Goal: Task Accomplishment & Management: Manage account settings

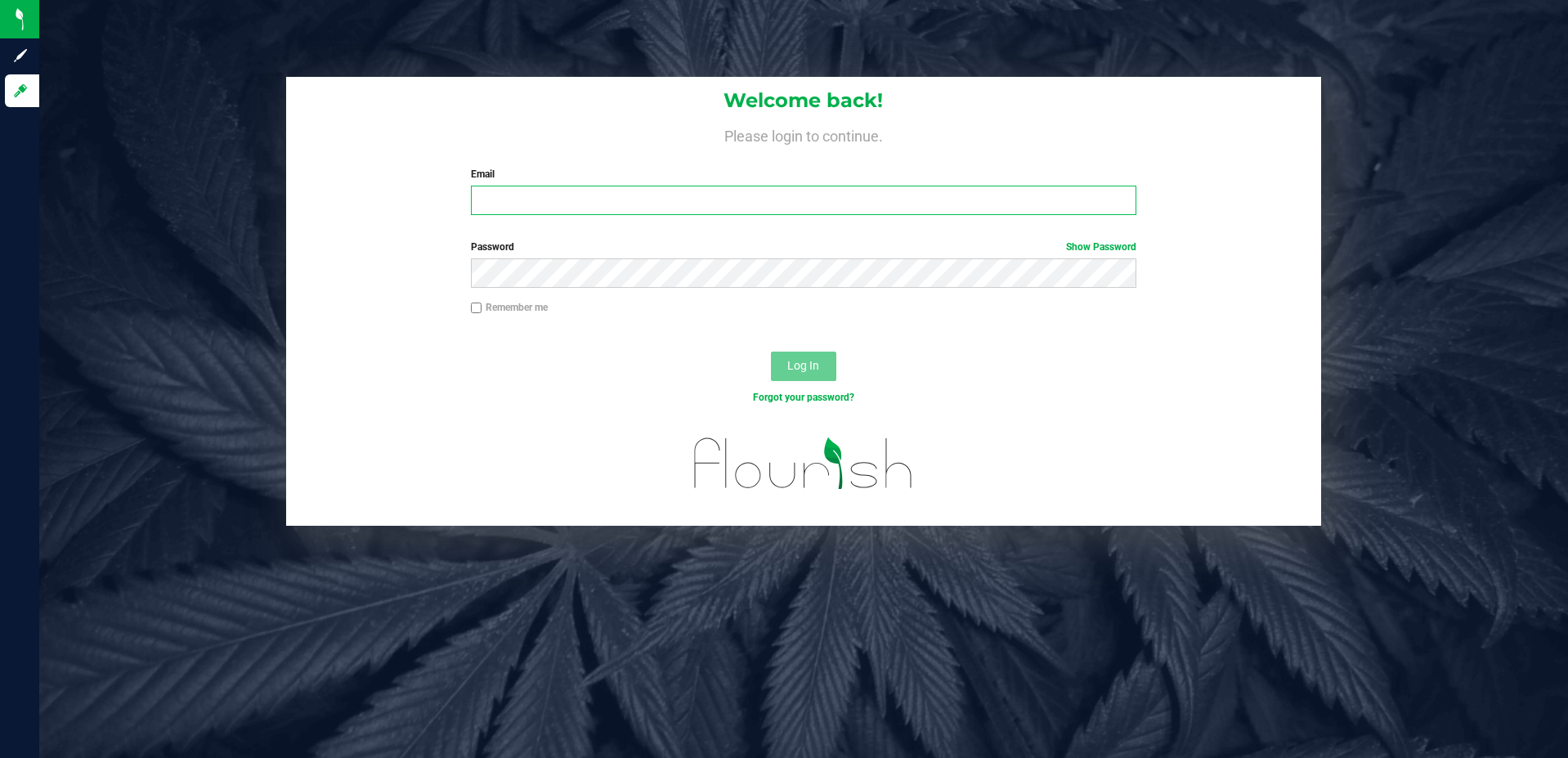
click at [536, 201] on input "Email" at bounding box center [804, 201] width 666 height 30
type input "[EMAIL_ADDRESS][DOMAIN_NAME]"
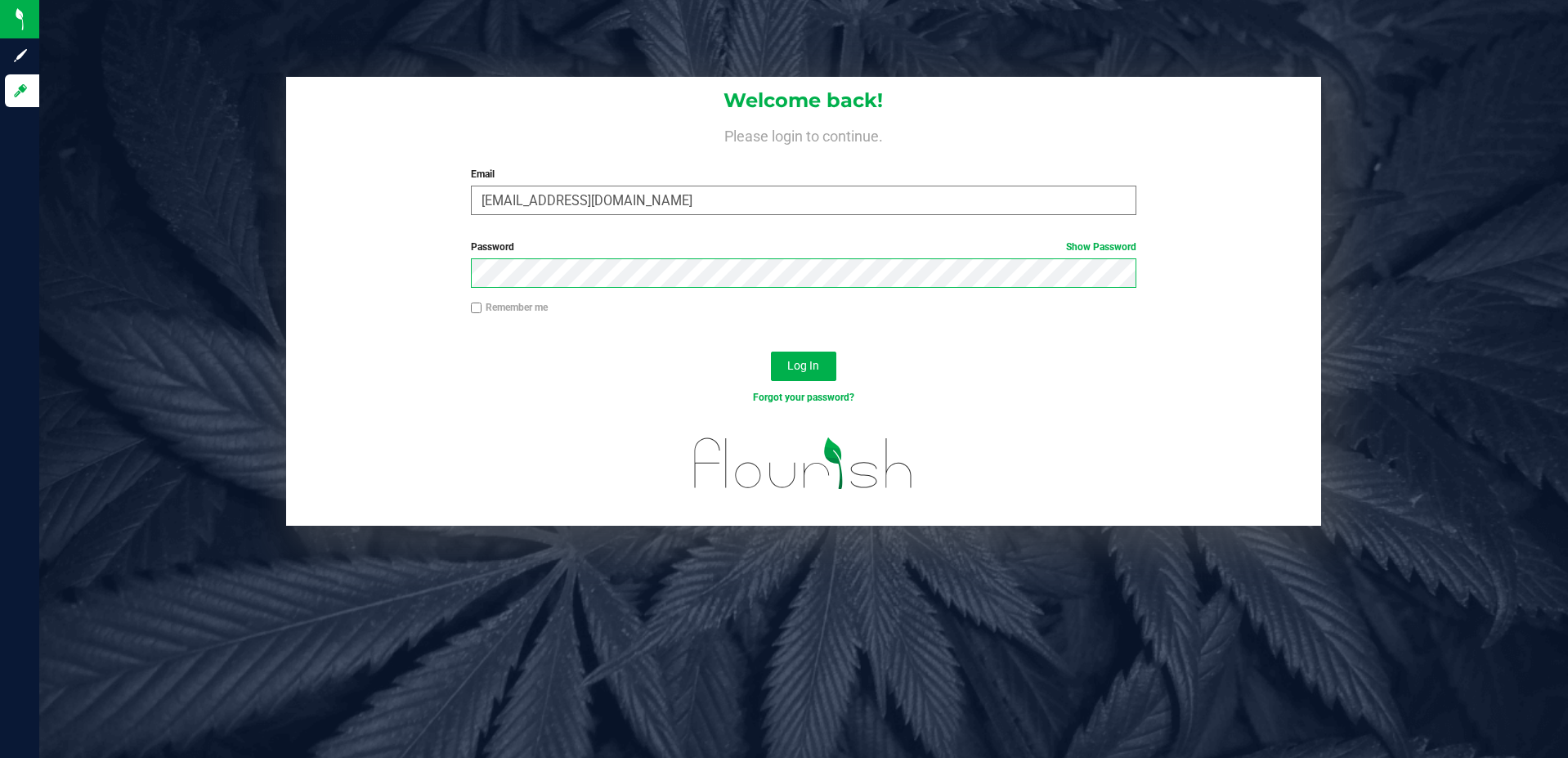
click at [771, 352] on button "Log In" at bounding box center [804, 367] width 66 height 30
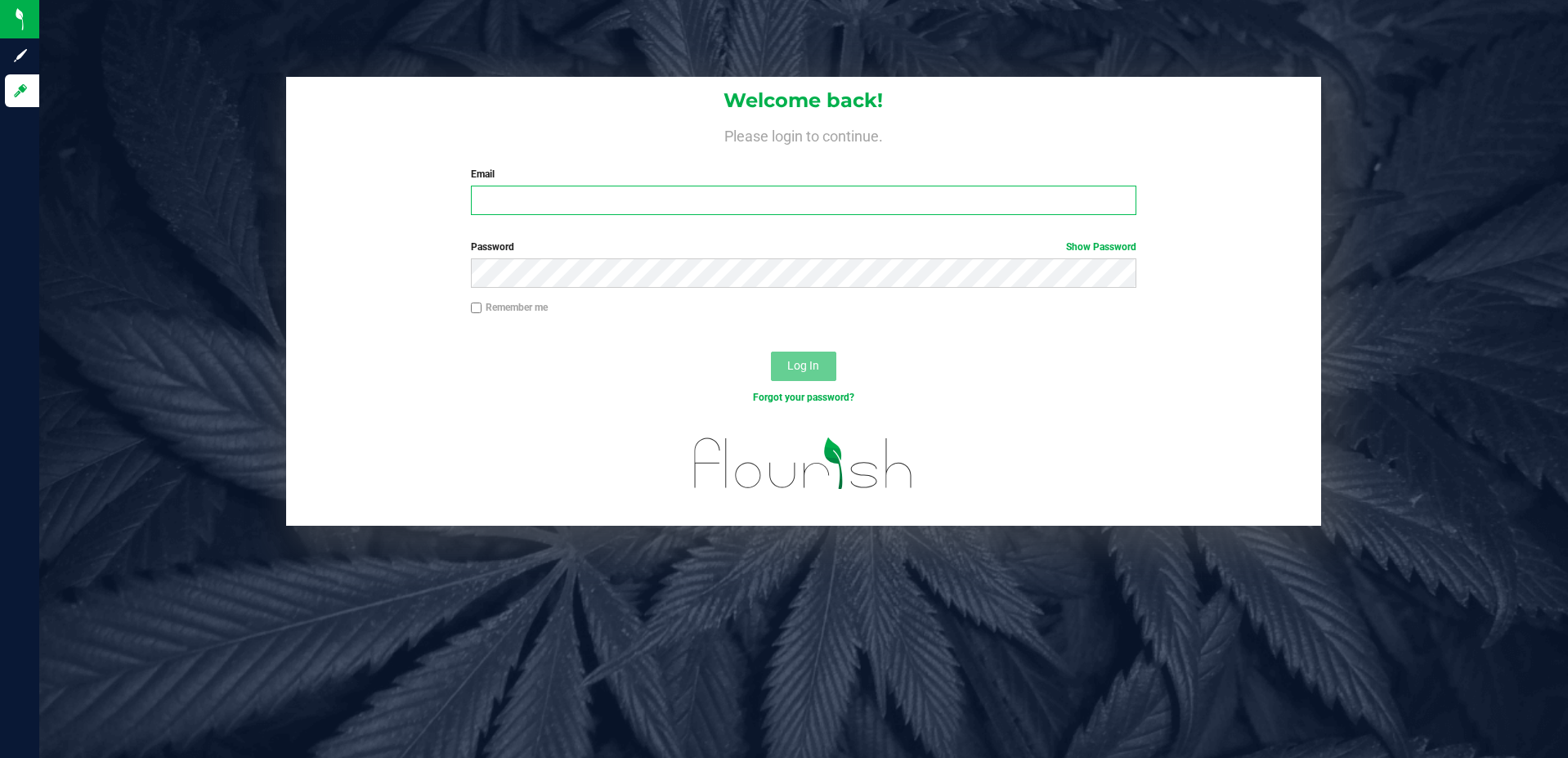
click at [537, 202] on input "Email" at bounding box center [804, 201] width 666 height 30
type input "[EMAIL_ADDRESS][DOMAIN_NAME]"
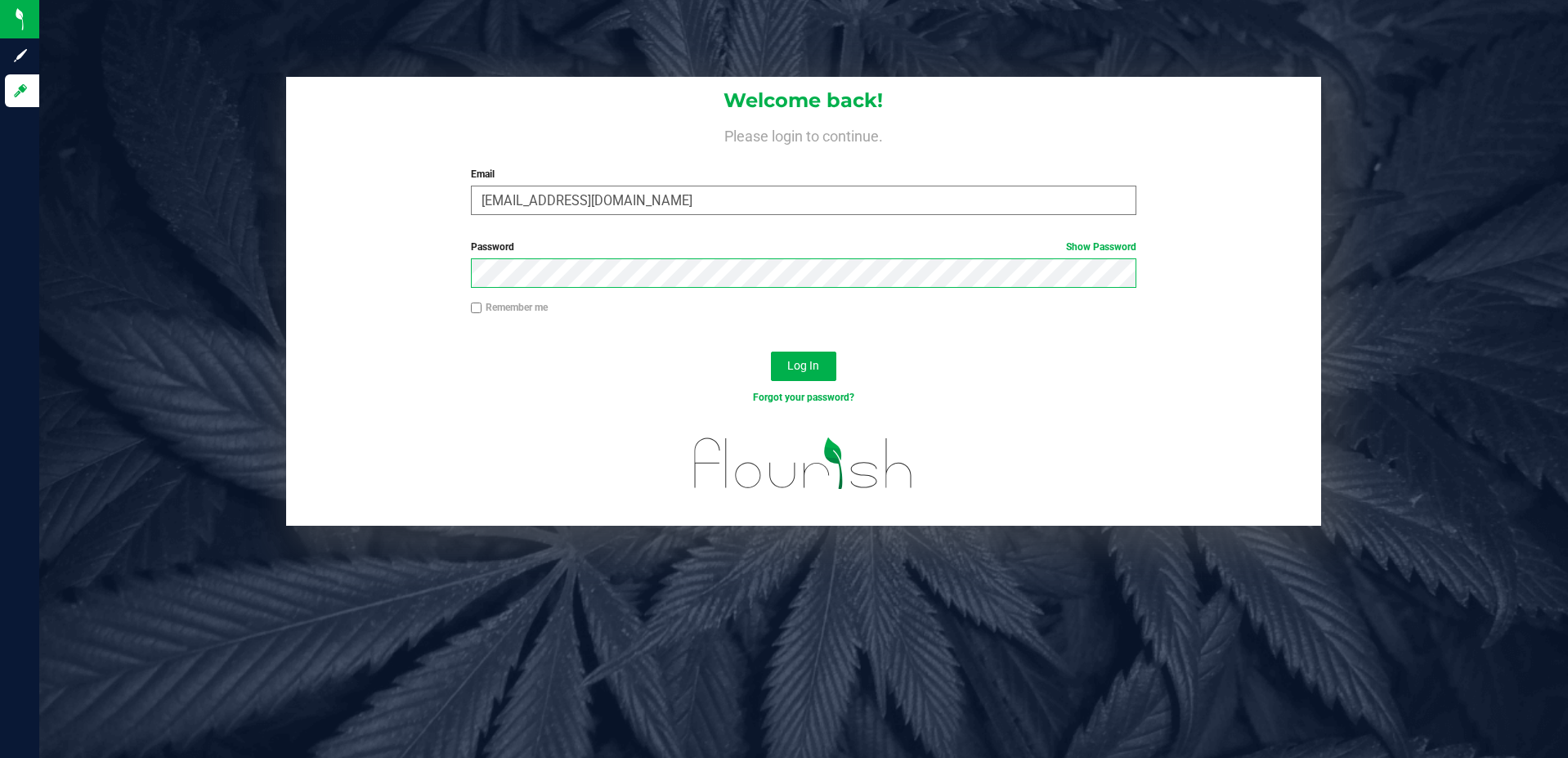
click at [771, 352] on button "Log In" at bounding box center [804, 367] width 66 height 30
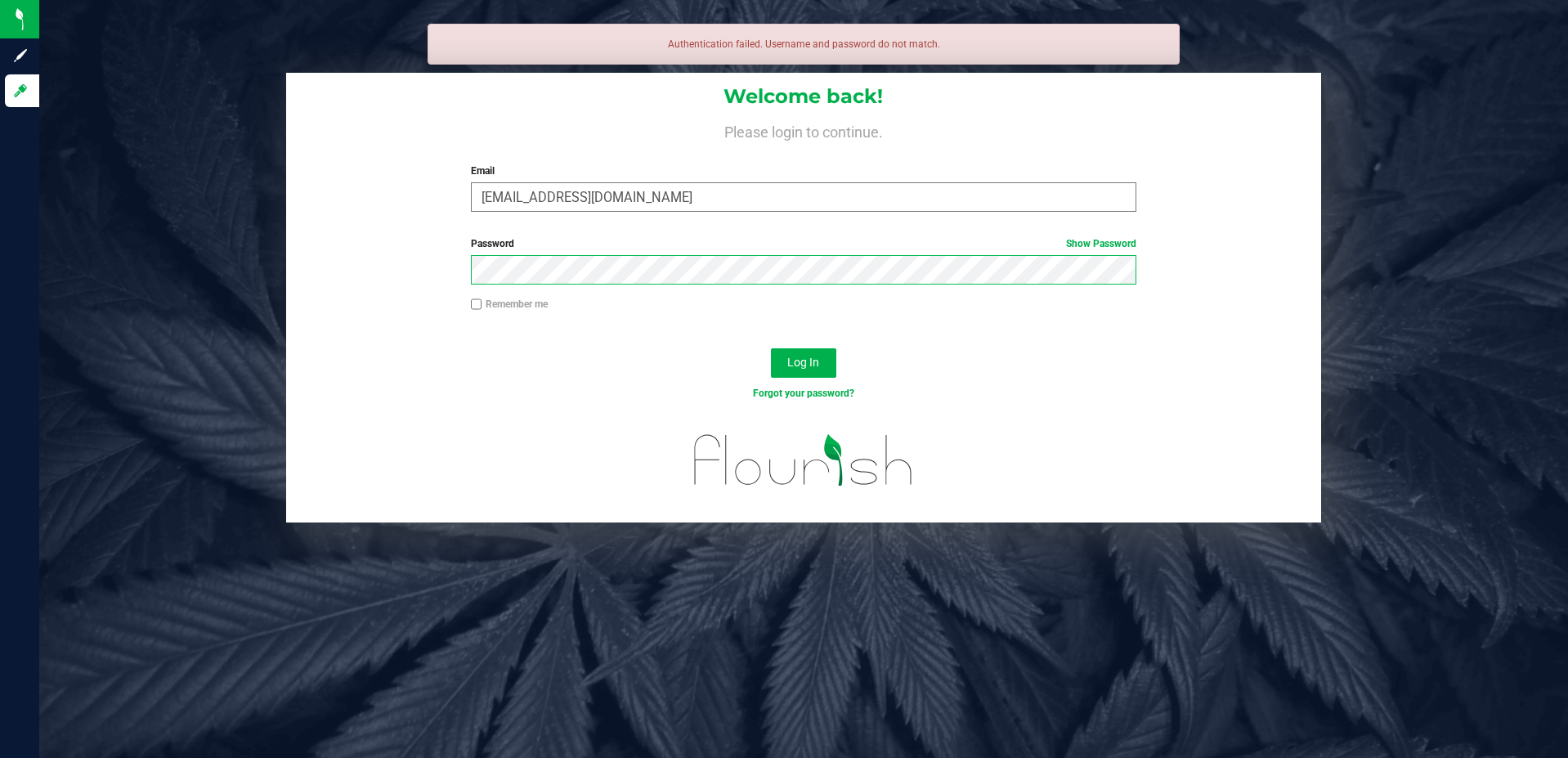
click at [771, 349] on button "Log In" at bounding box center [804, 363] width 66 height 30
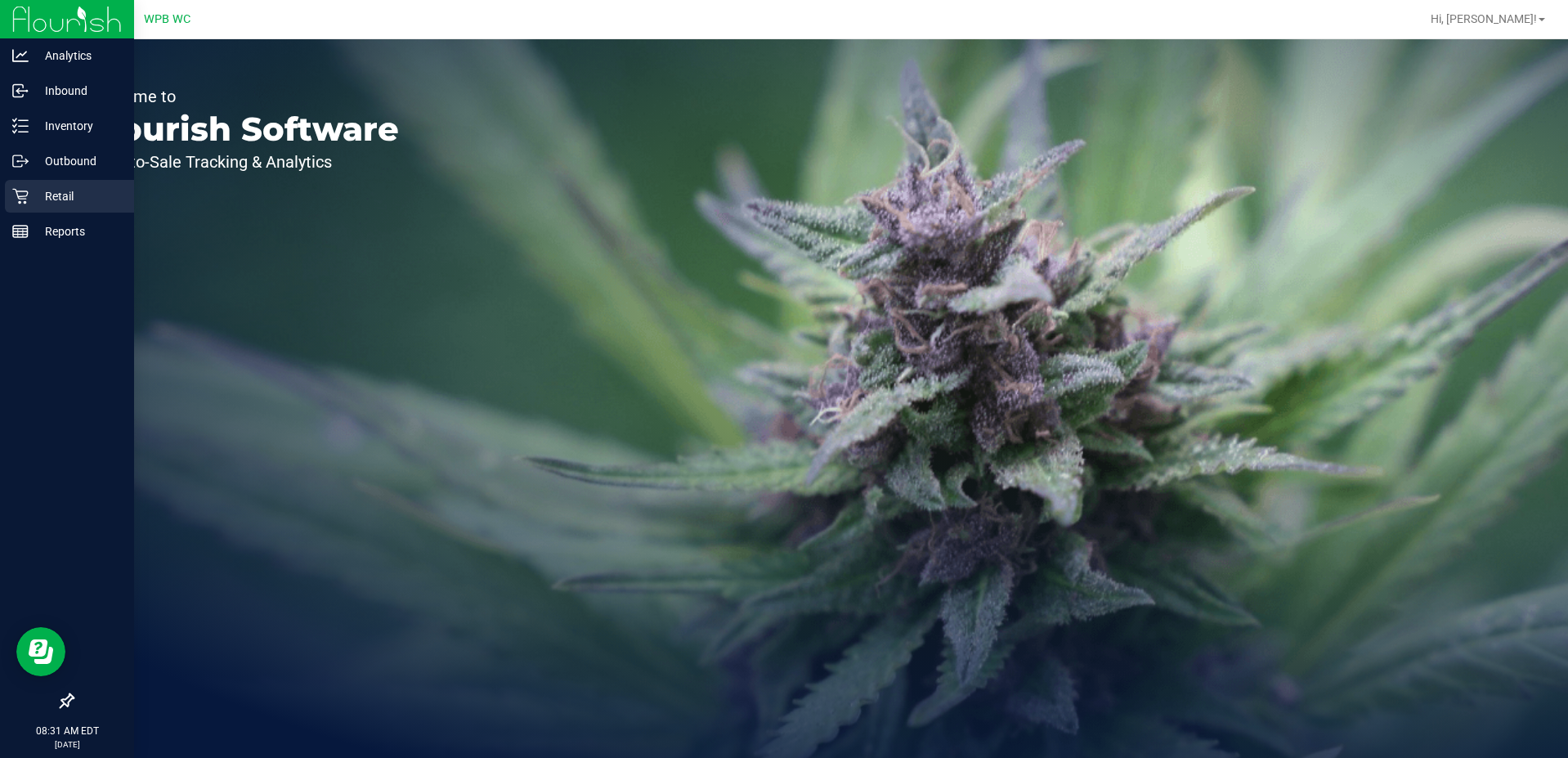
click at [53, 188] on p "Retail" at bounding box center [77, 196] width 98 height 20
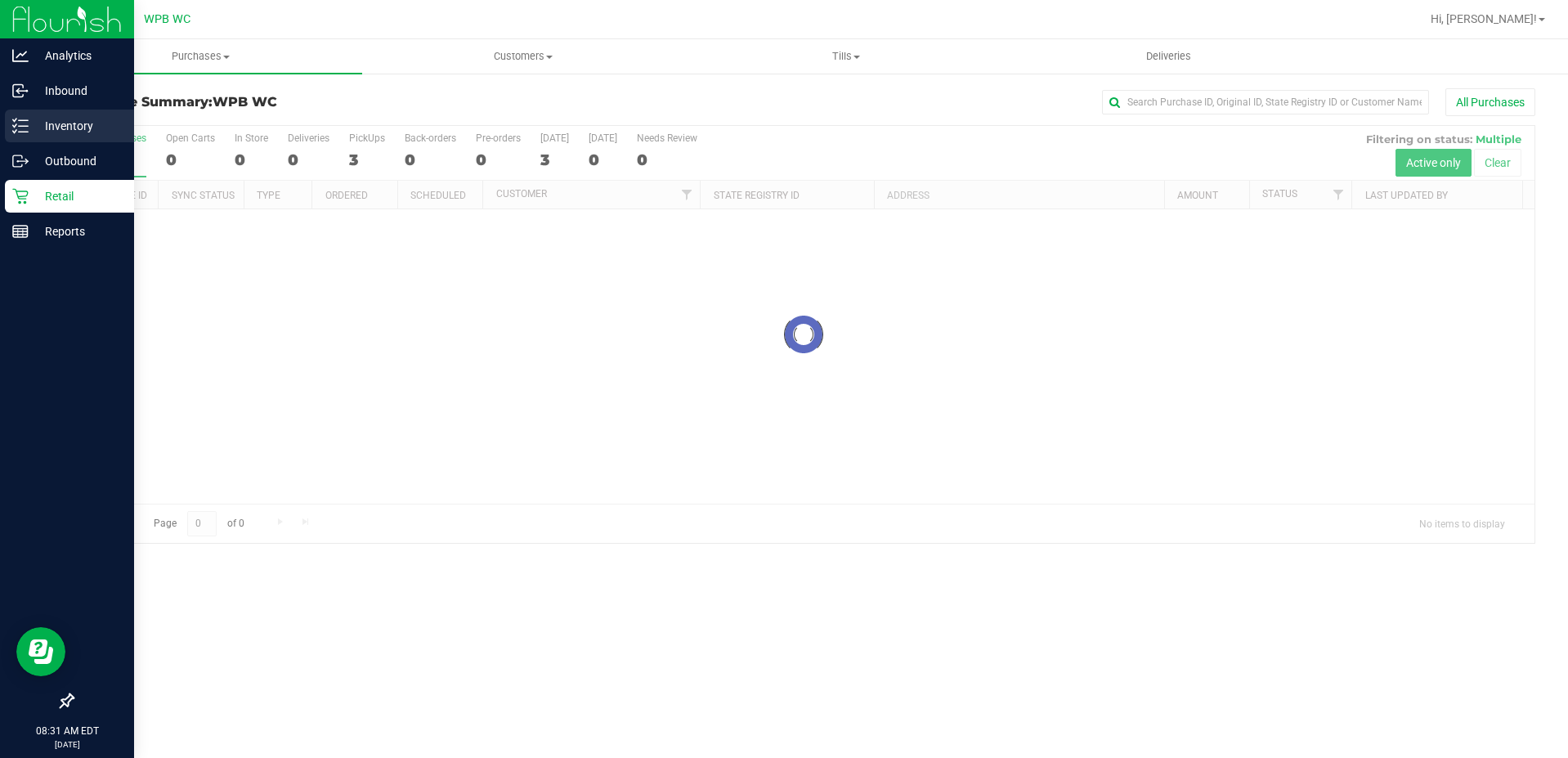
click at [91, 117] on p "Inventory" at bounding box center [77, 126] width 98 height 20
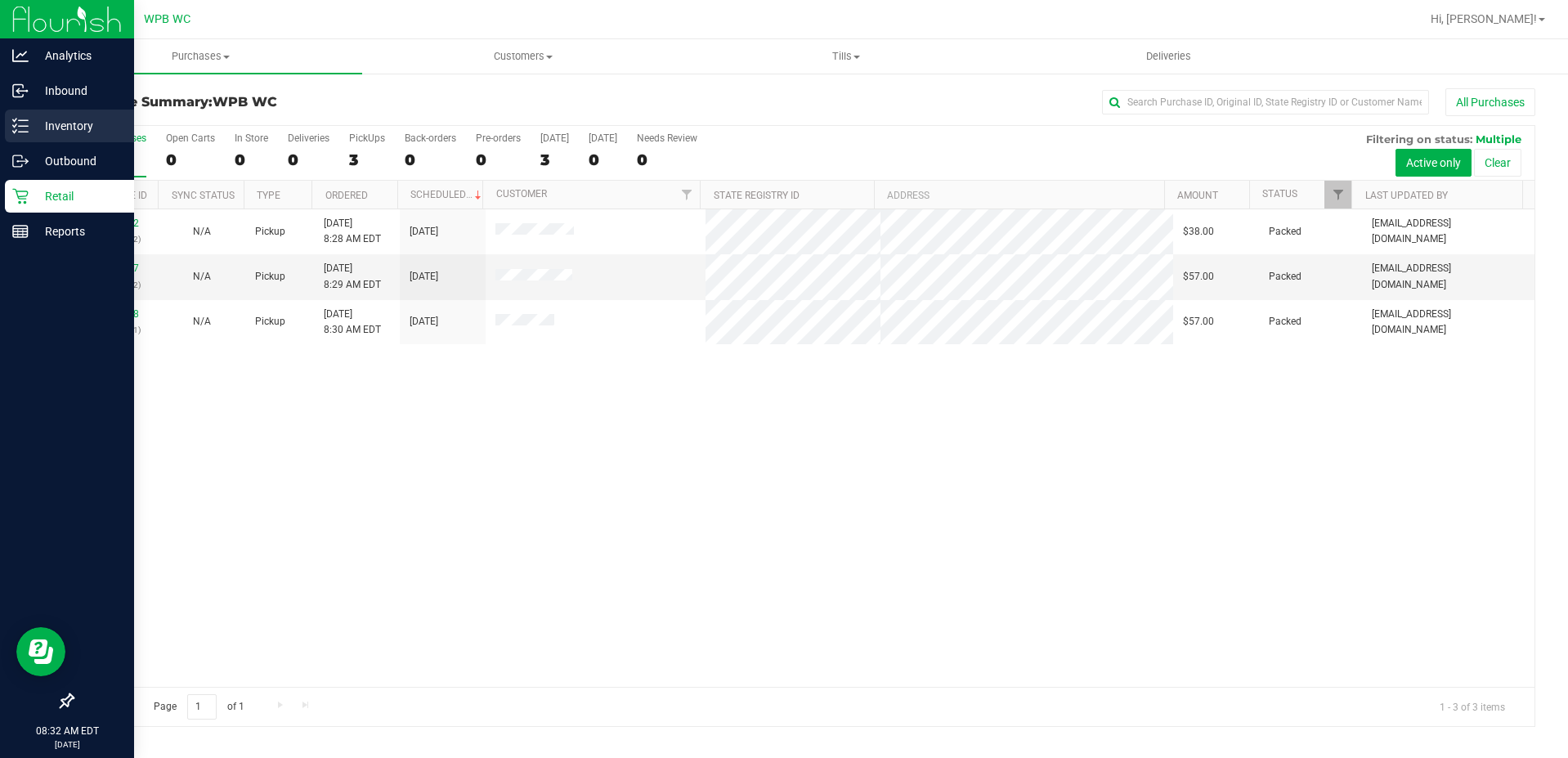
click at [68, 127] on p "Inventory" at bounding box center [77, 126] width 98 height 20
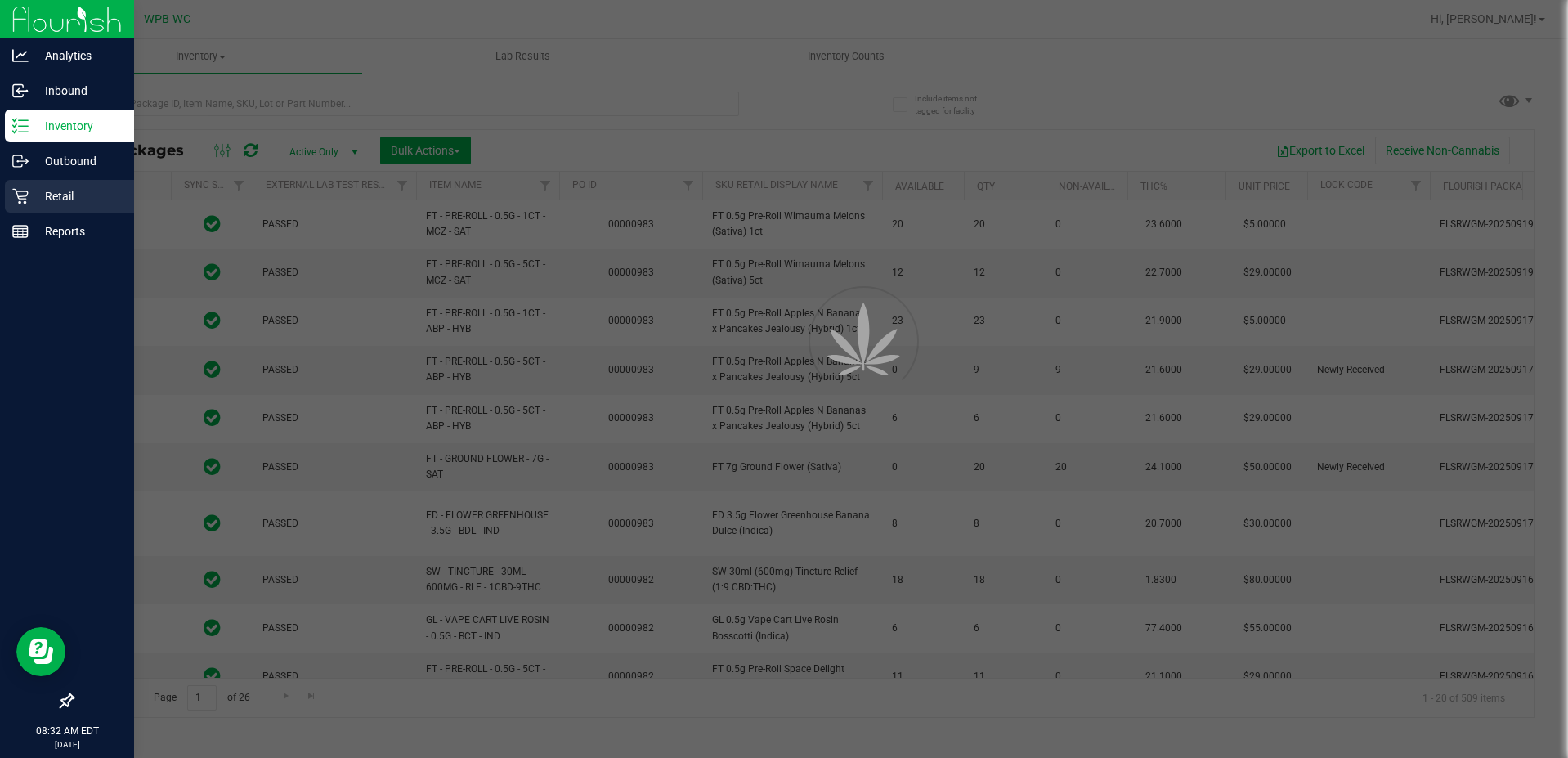
click at [59, 195] on p "Retail" at bounding box center [77, 196] width 98 height 20
type input "2026-03-16"
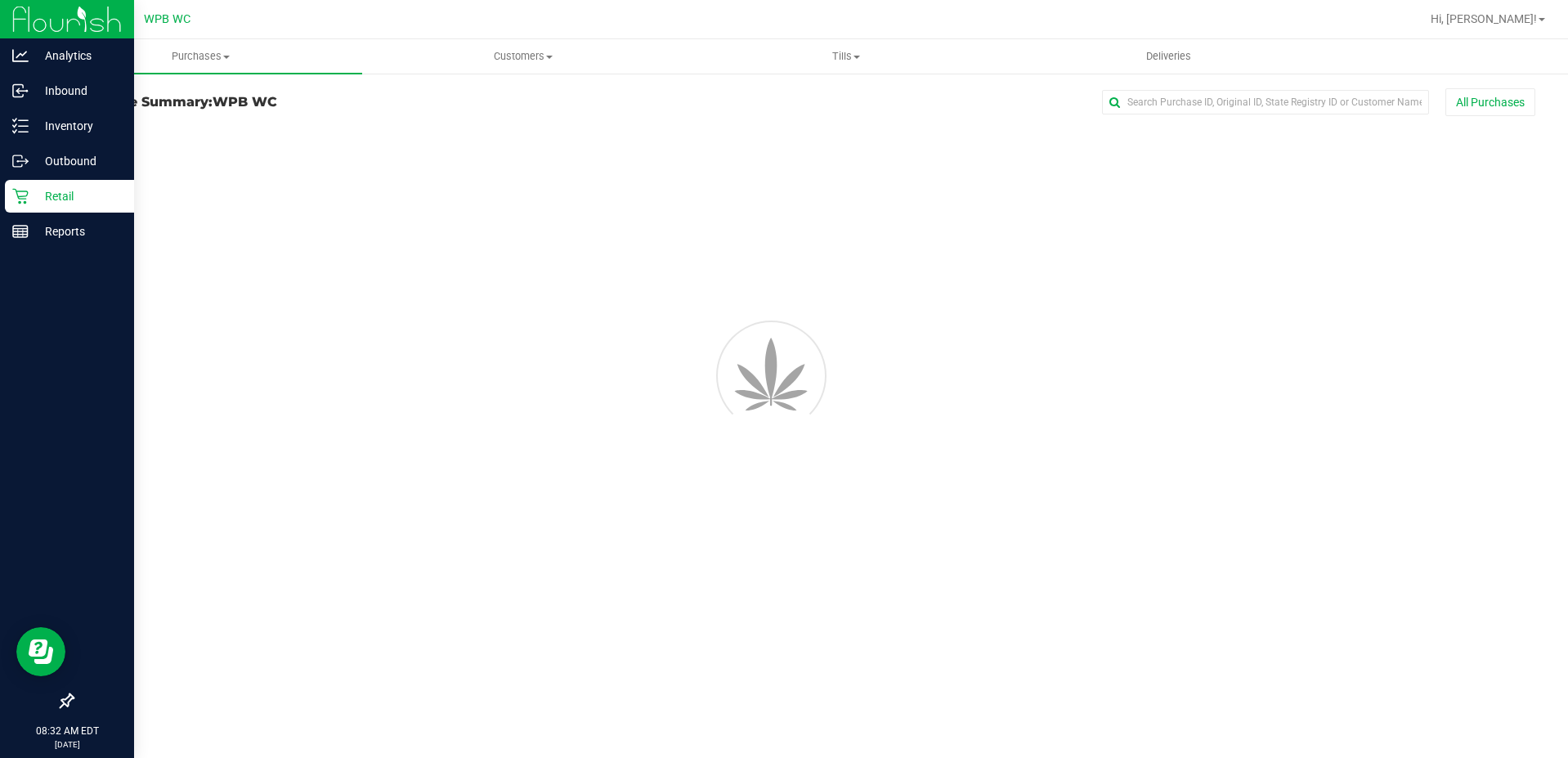
click at [63, 193] on p "Retail" at bounding box center [77, 196] width 98 height 20
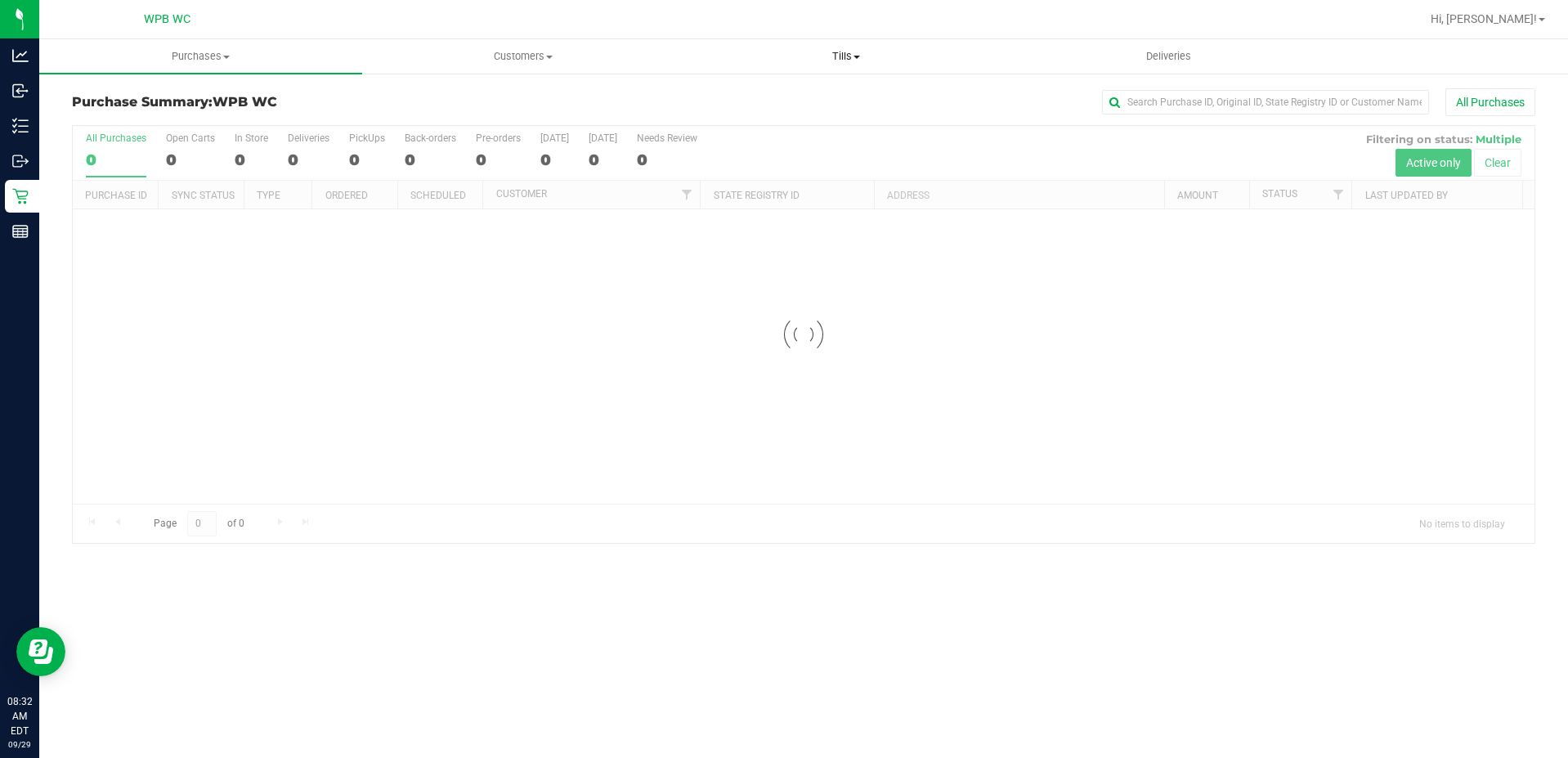
click at [847, 59] on span "Tills" at bounding box center [845, 57] width 321 height 15
click at [777, 104] on span "Manage tills" at bounding box center [739, 98] width 110 height 14
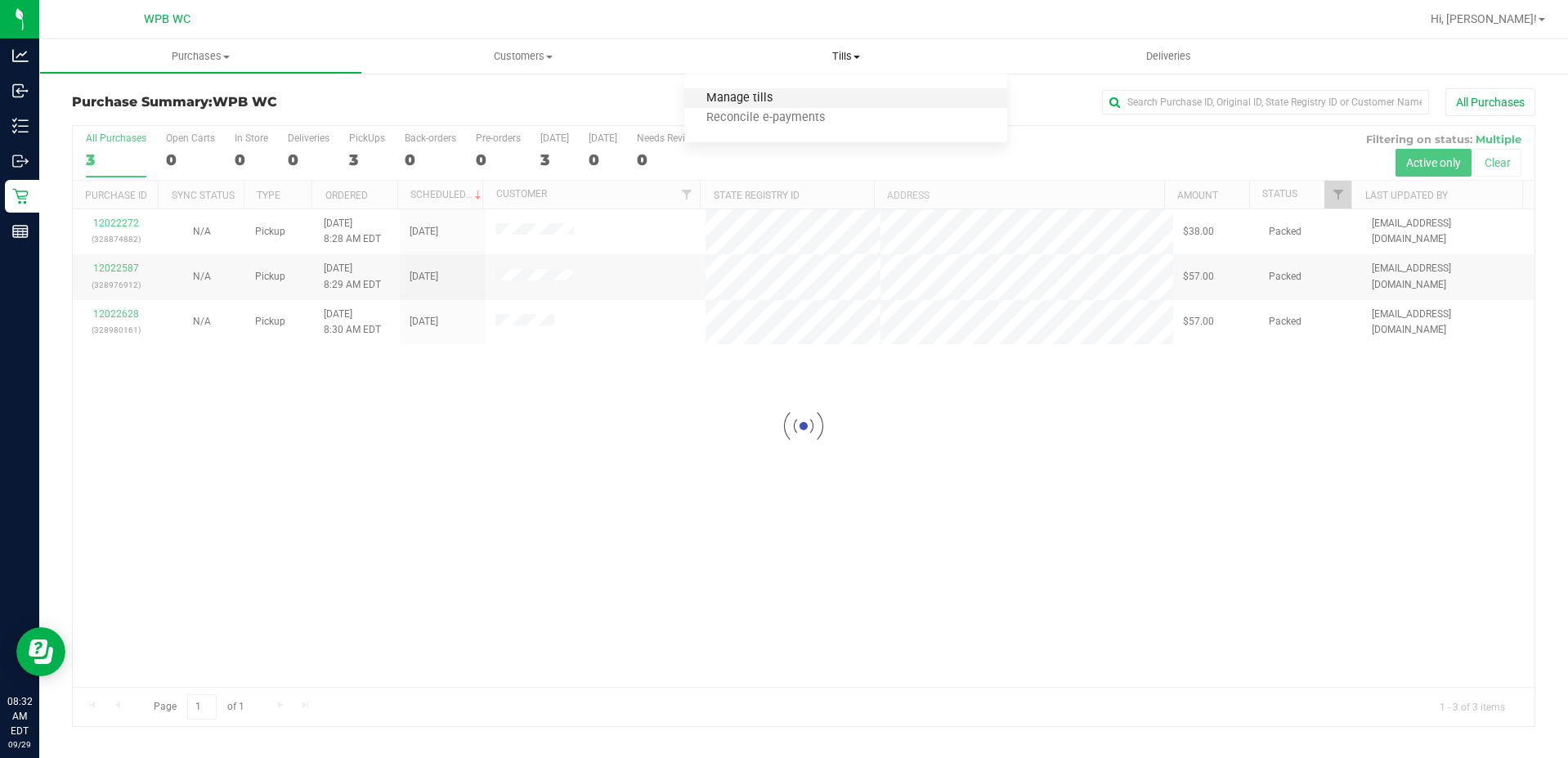
click at [768, 96] on span "Manage tills" at bounding box center [739, 98] width 110 height 14
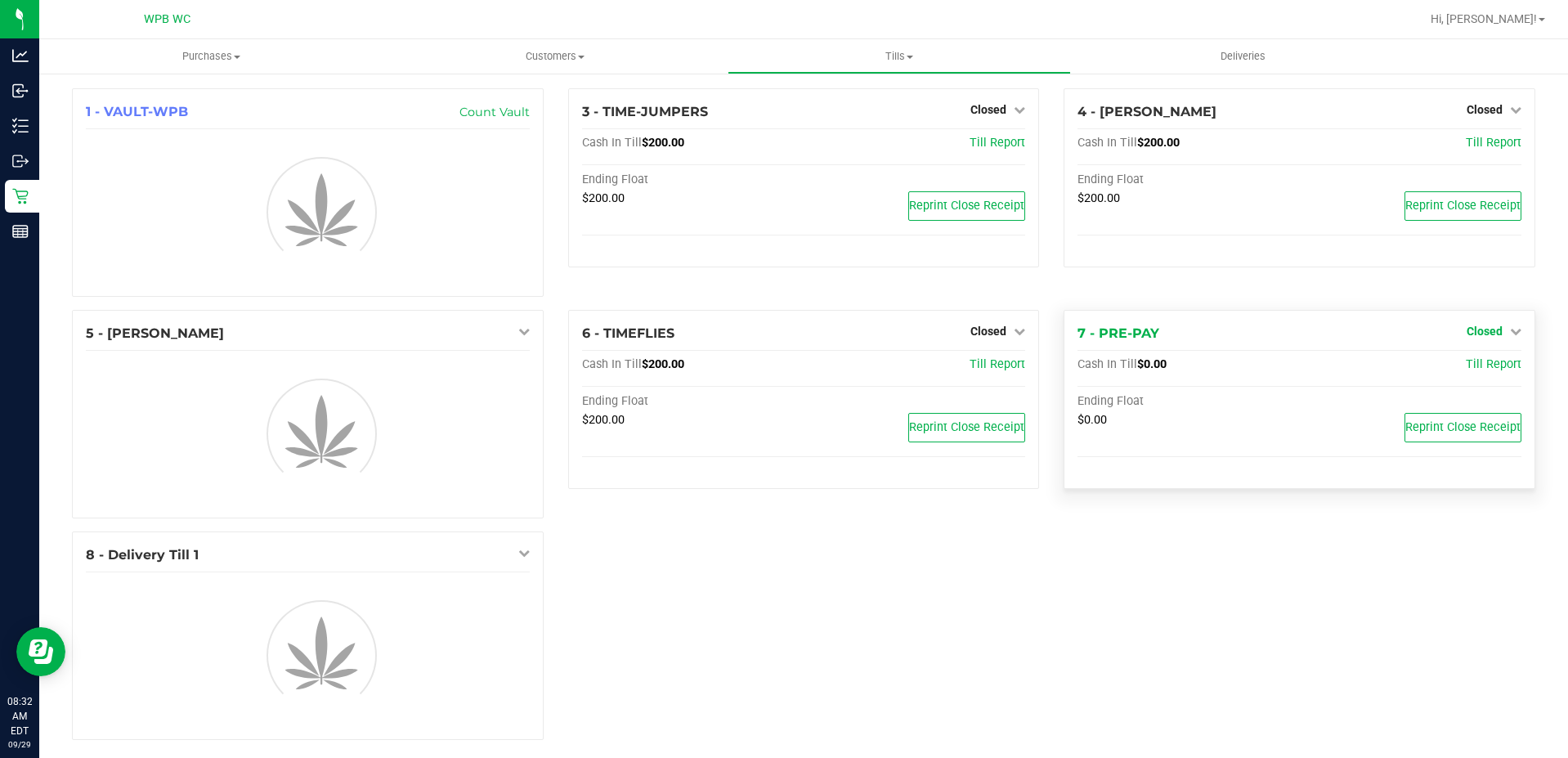
click at [1492, 327] on link "Closed" at bounding box center [1493, 331] width 55 height 13
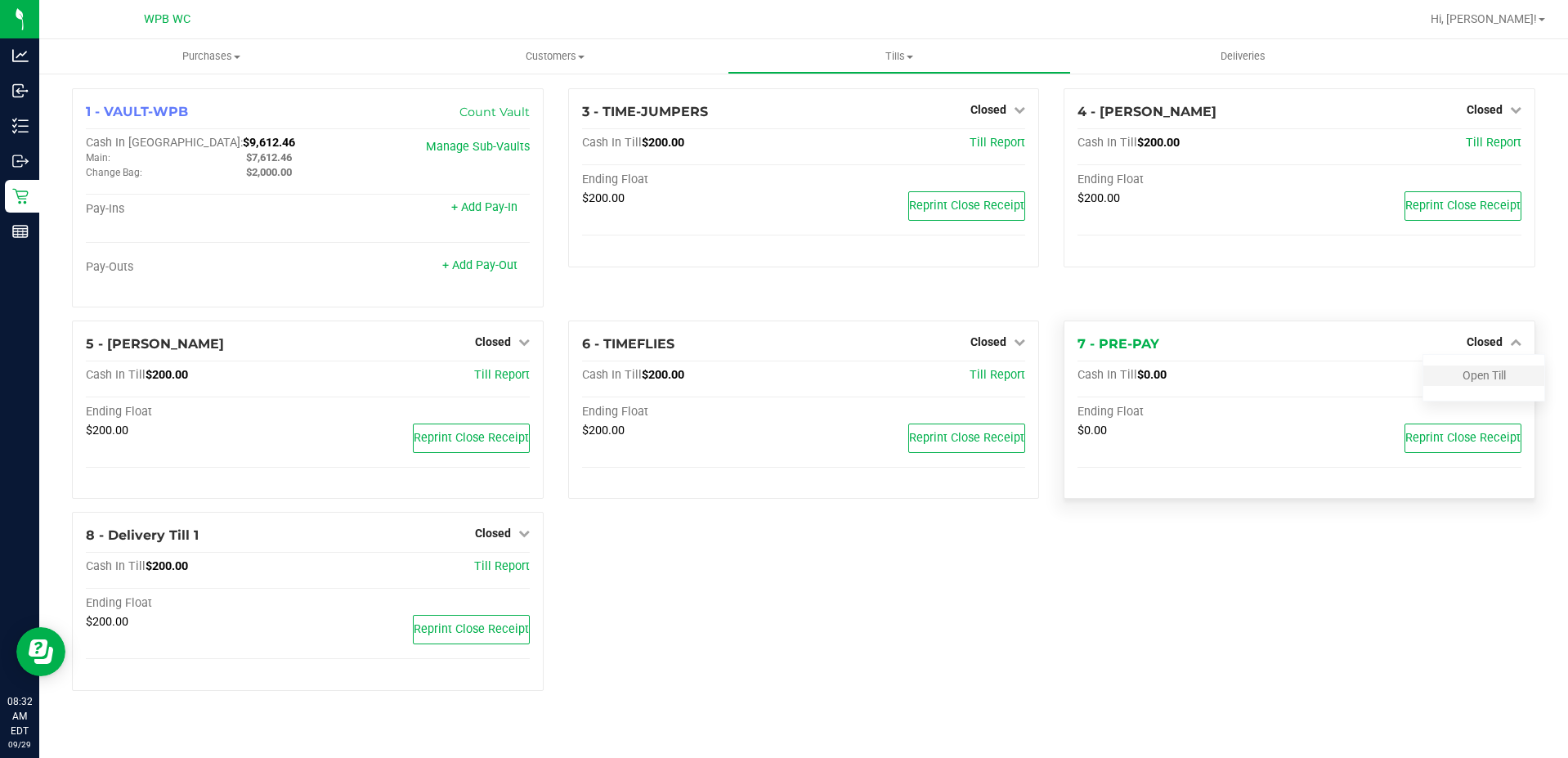
click at [1458, 377] on div "Open Till" at bounding box center [1483, 376] width 121 height 21
click at [1464, 377] on link "Open Till" at bounding box center [1483, 376] width 44 height 13
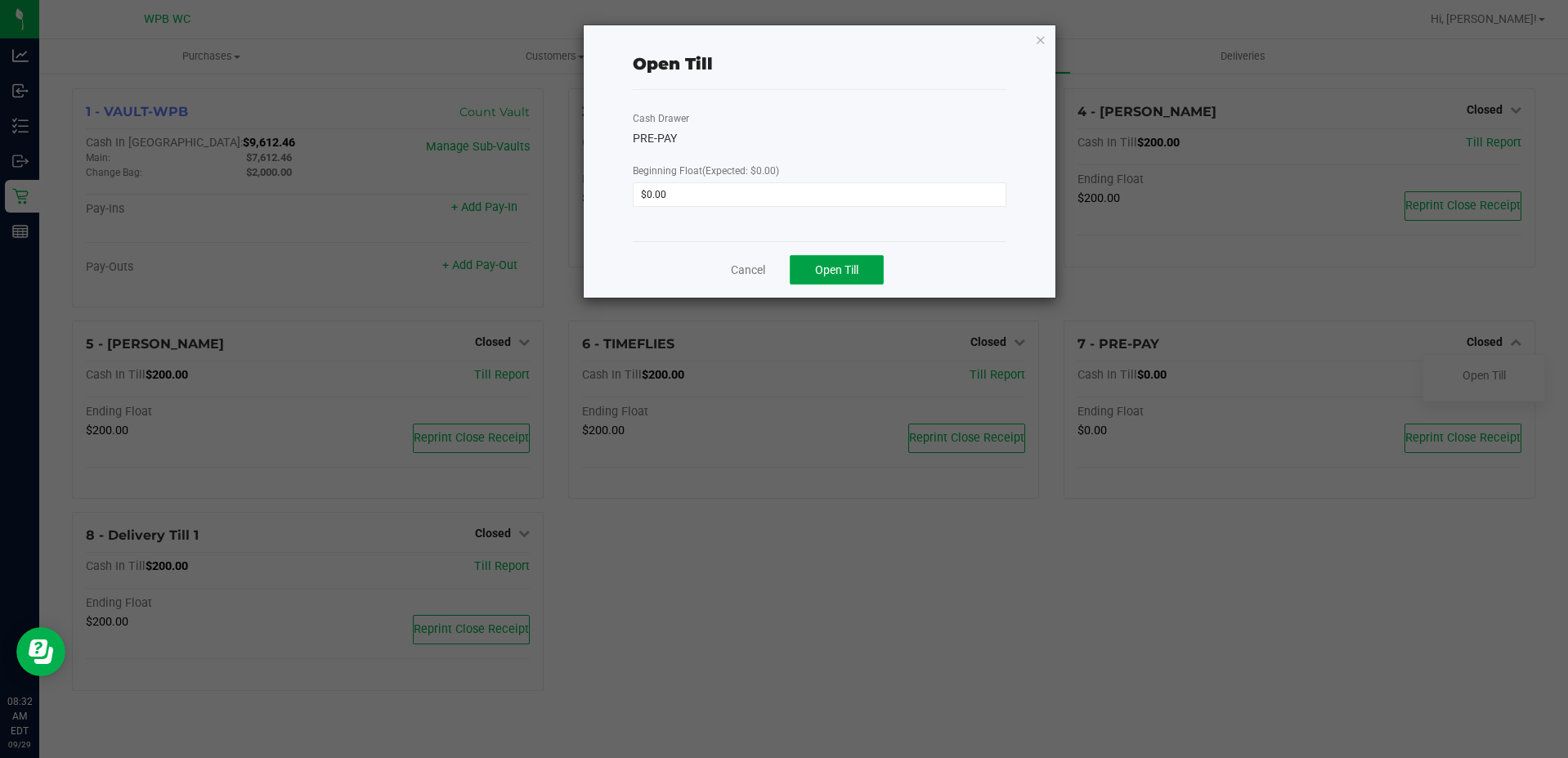
click at [837, 263] on span "Open Till" at bounding box center [837, 270] width 44 height 13
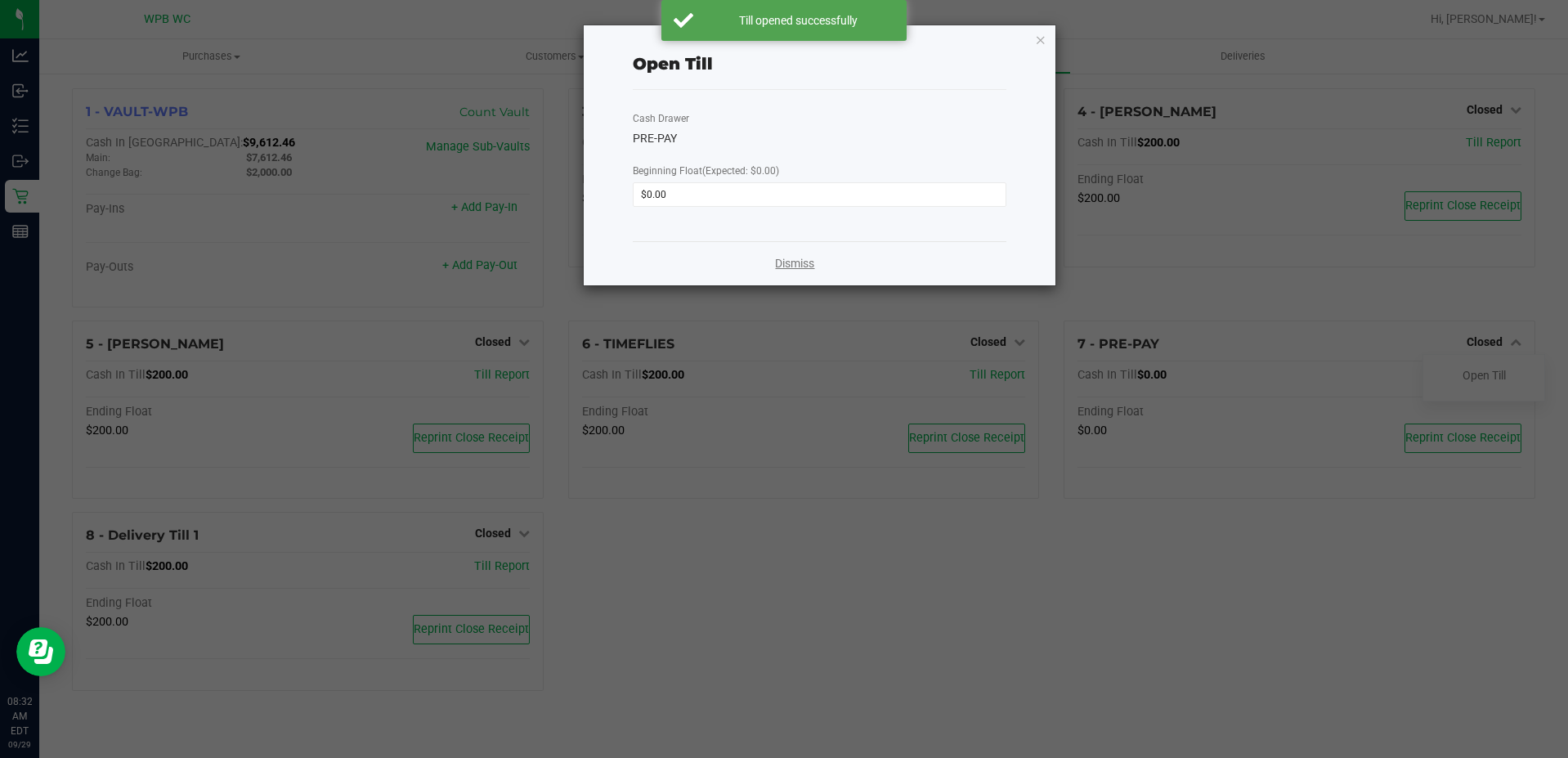
click at [791, 259] on link "Dismiss" at bounding box center [795, 263] width 39 height 17
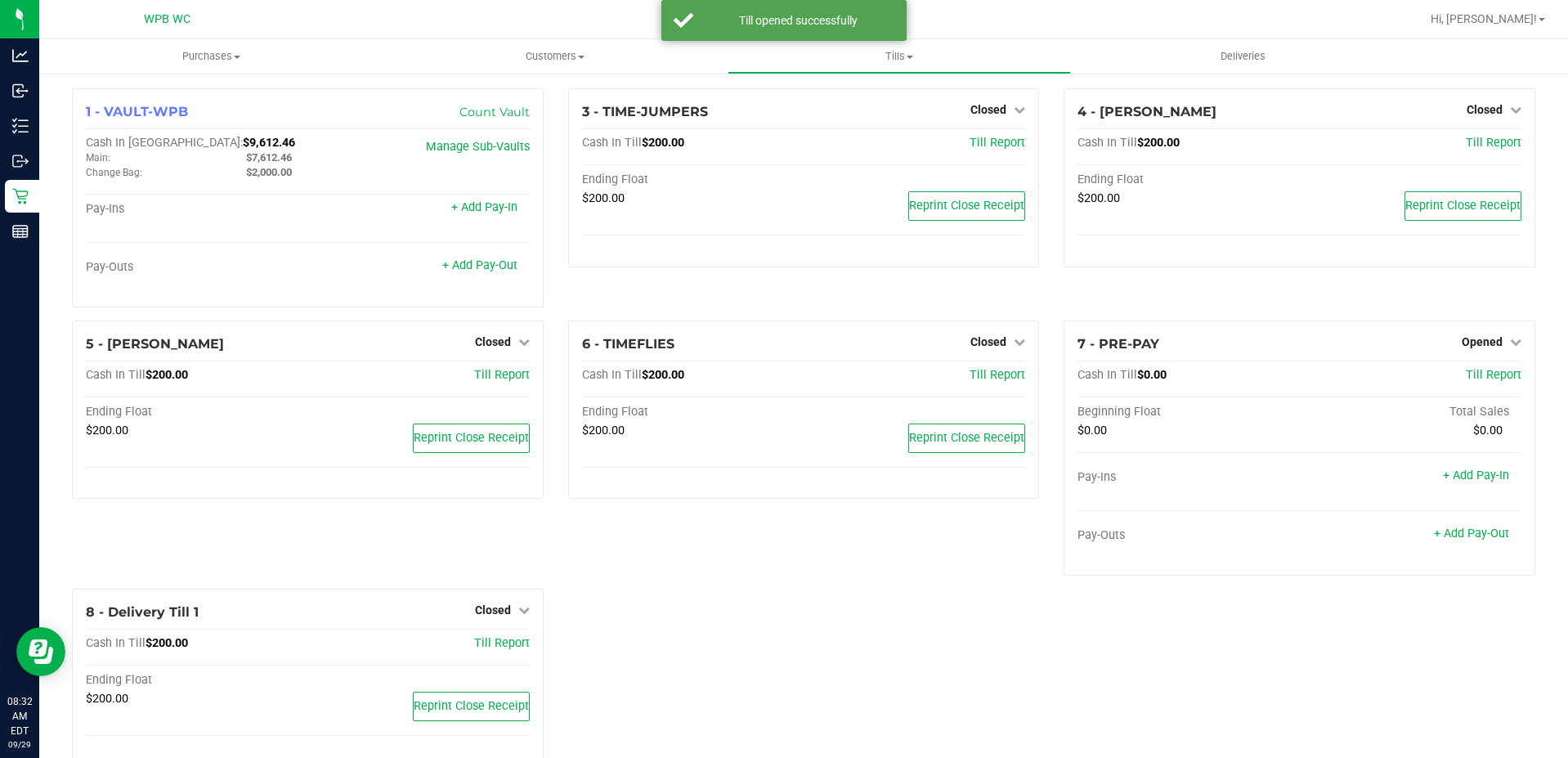
click at [951, 287] on div "3 - TIME-JUMPERS Closed Open Till Cash In Till $200.00 Till Report Ending Float…" at bounding box center [804, 204] width 496 height 232
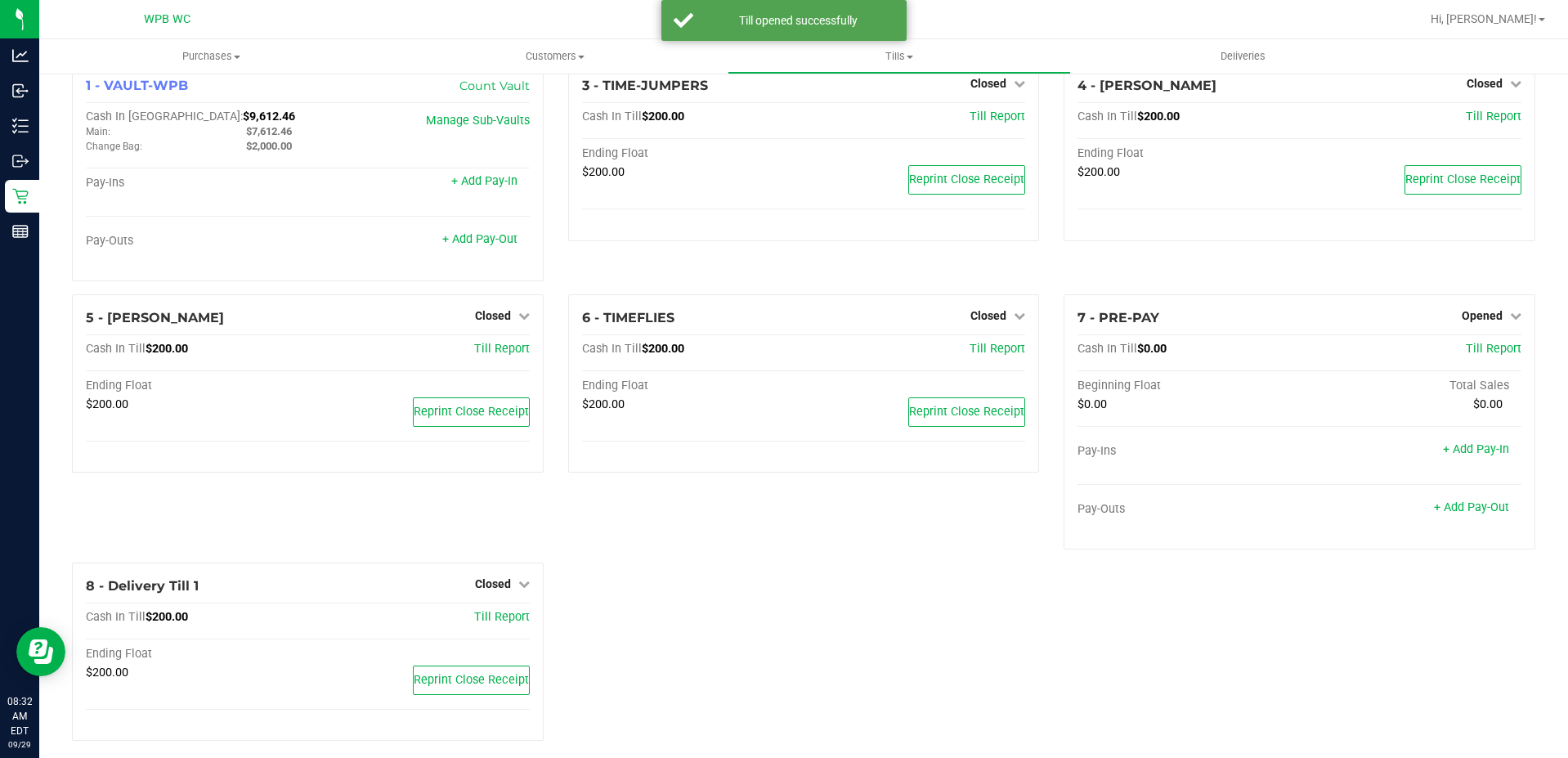
scroll to position [40, 0]
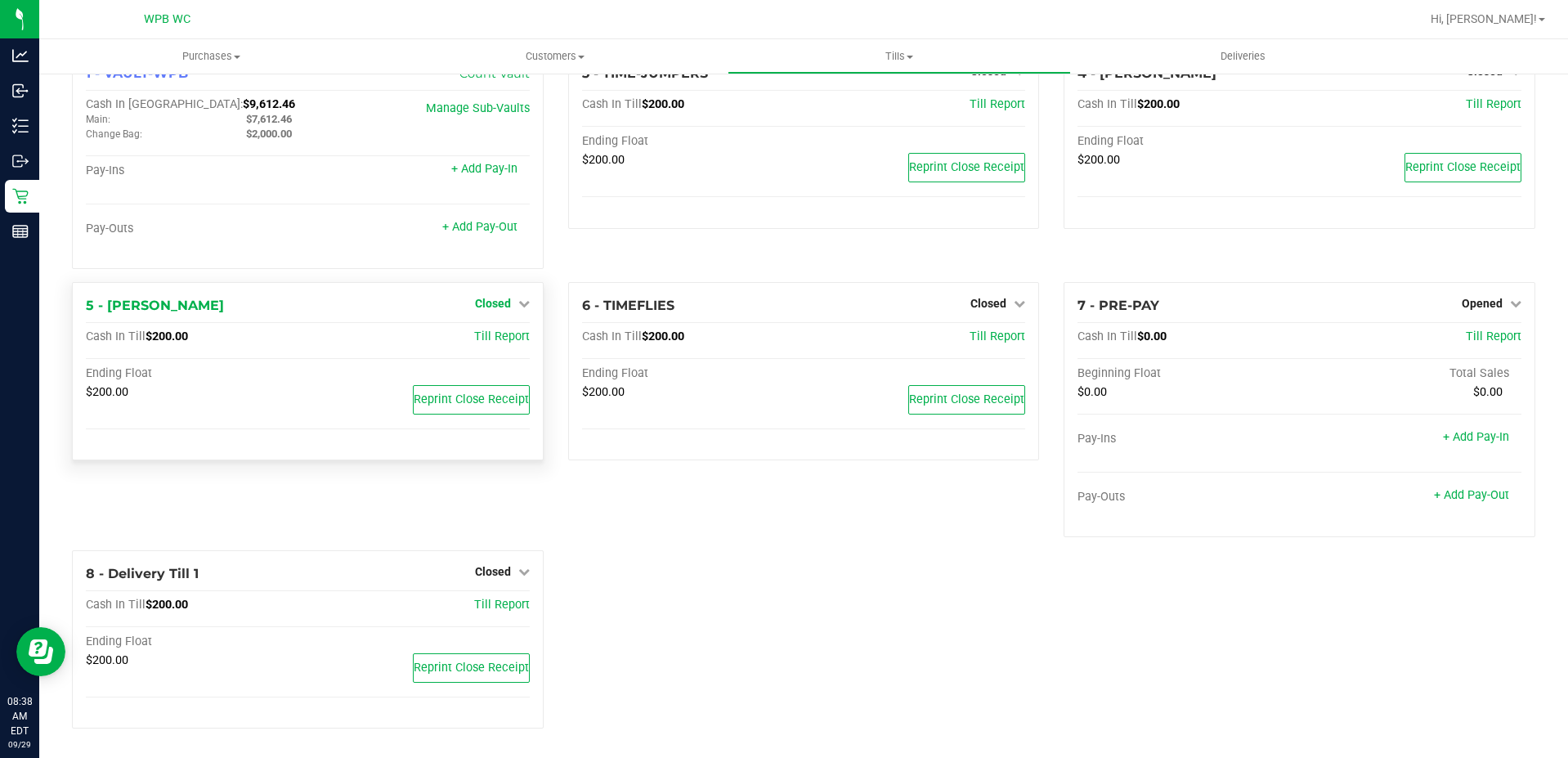
click at [481, 299] on span "Closed" at bounding box center [493, 303] width 36 height 13
click at [494, 335] on link "Open Till" at bounding box center [492, 337] width 44 height 13
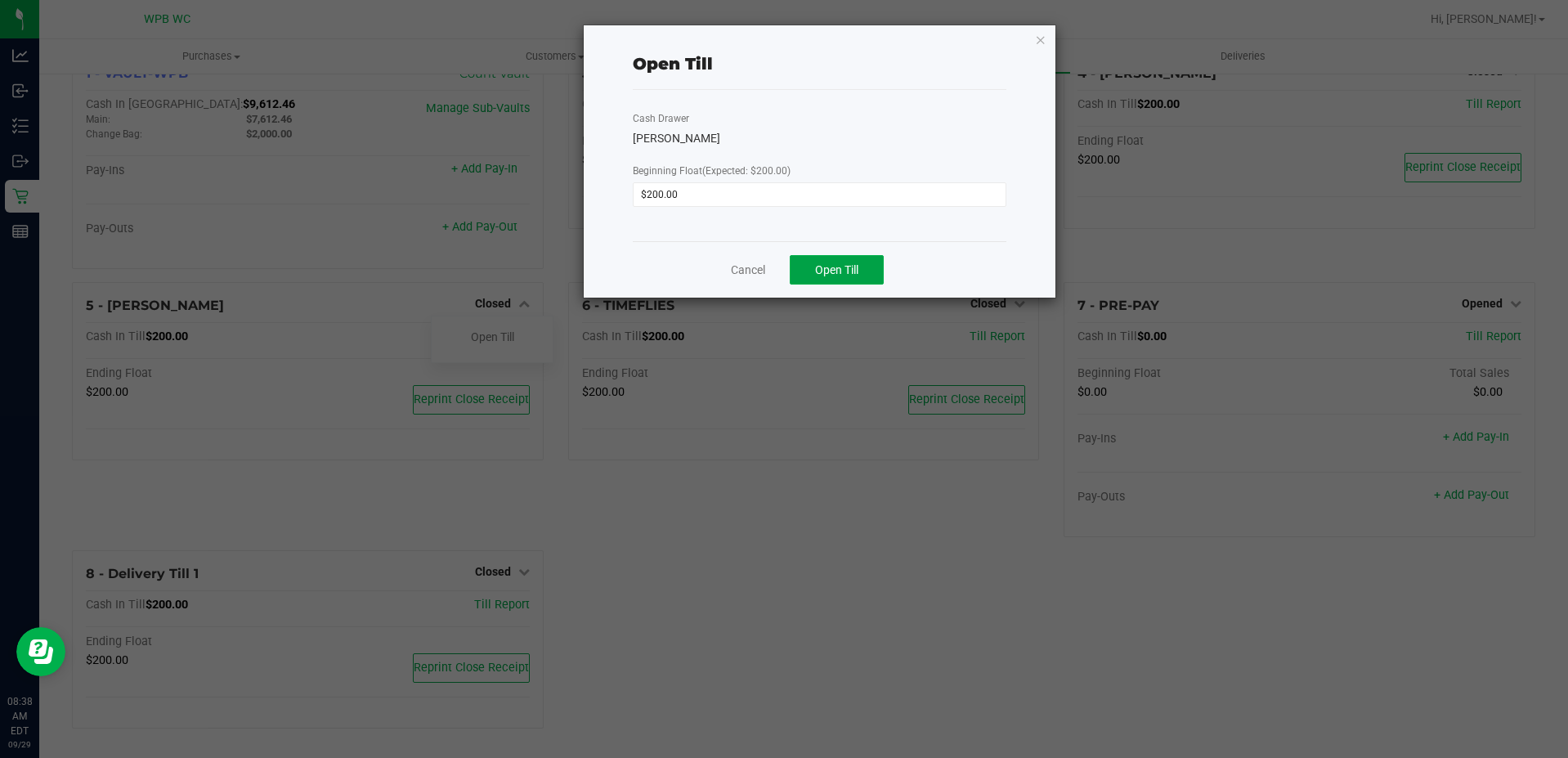
click at [823, 266] on span "Open Till" at bounding box center [837, 270] width 44 height 13
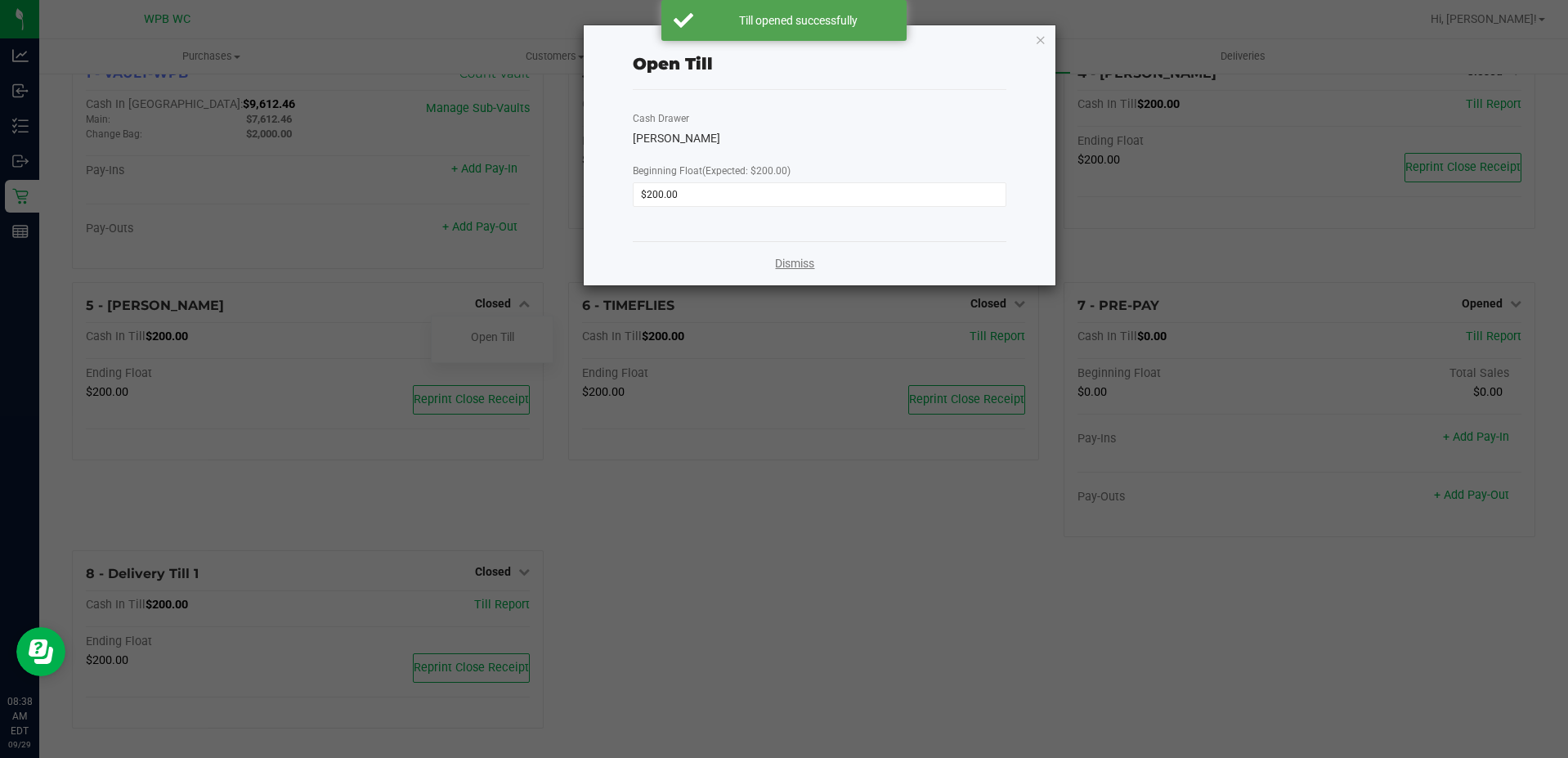
click at [781, 261] on link "Dismiss" at bounding box center [795, 263] width 39 height 17
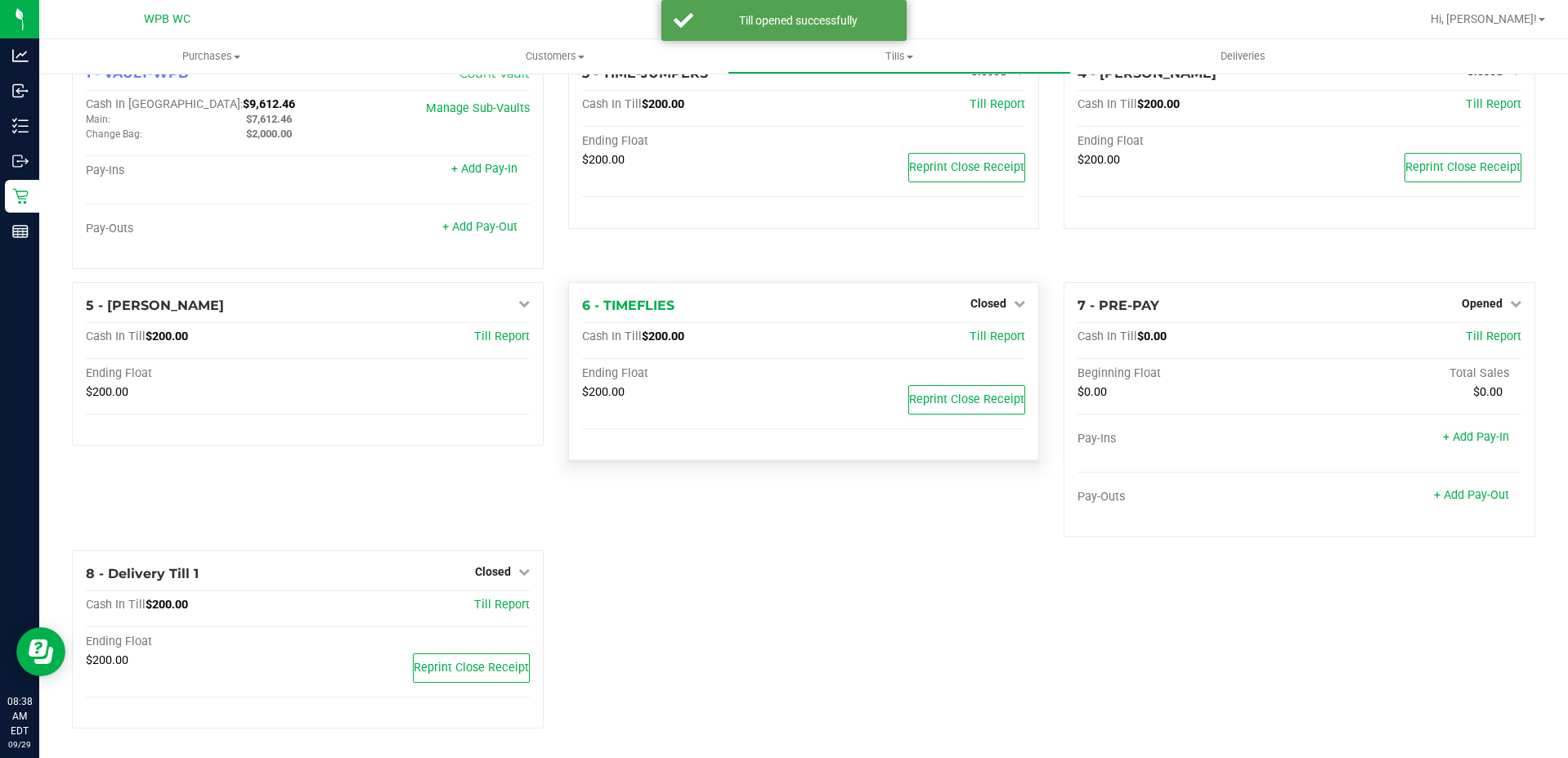
drag, startPoint x: 966, startPoint y: 300, endPoint x: 958, endPoint y: 346, distance: 46.7
click at [971, 300] on span "Closed" at bounding box center [989, 303] width 36 height 13
click at [966, 332] on link "Open Till" at bounding box center [988, 337] width 44 height 13
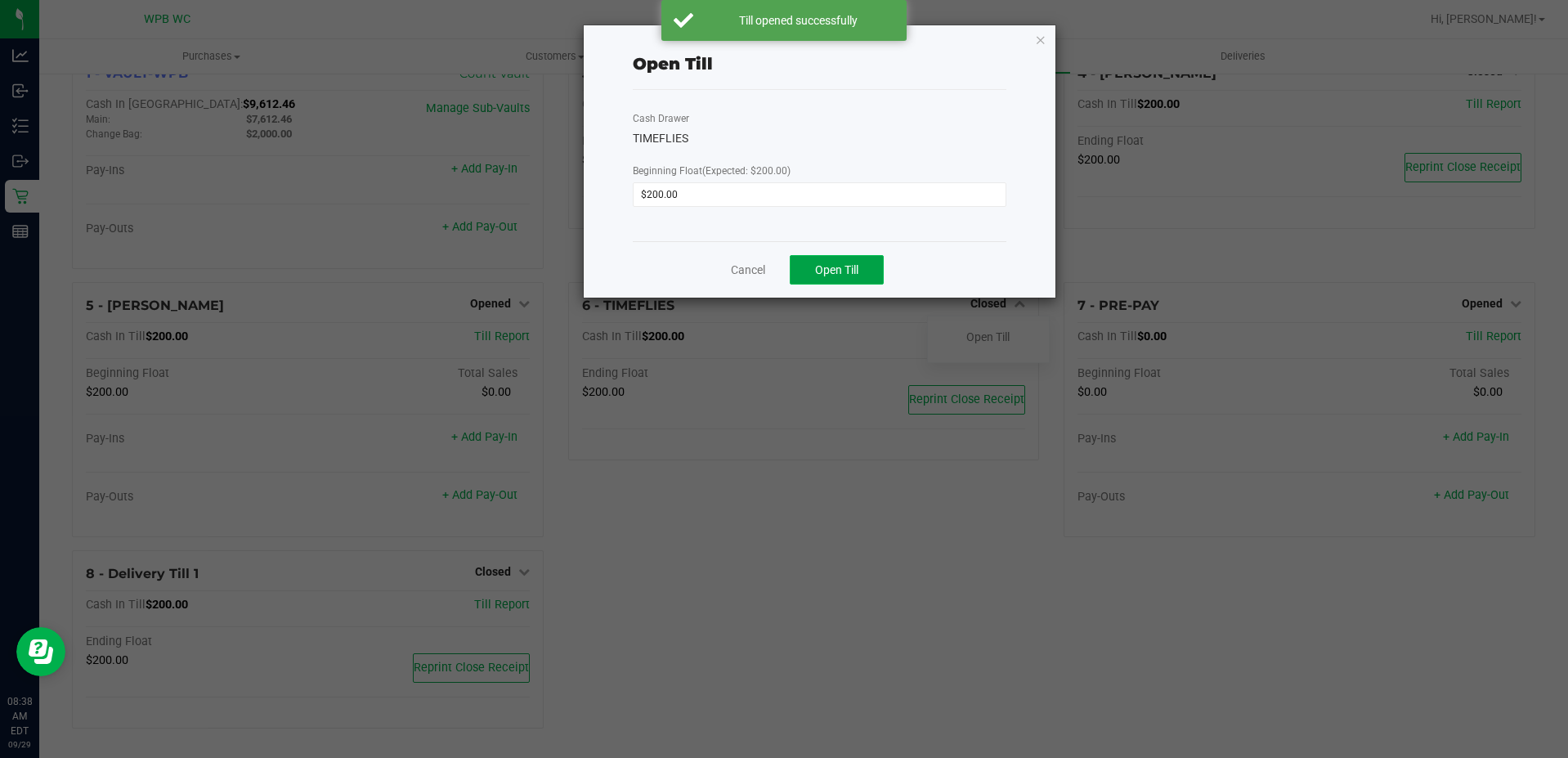
click at [843, 268] on span "Open Till" at bounding box center [837, 270] width 44 height 13
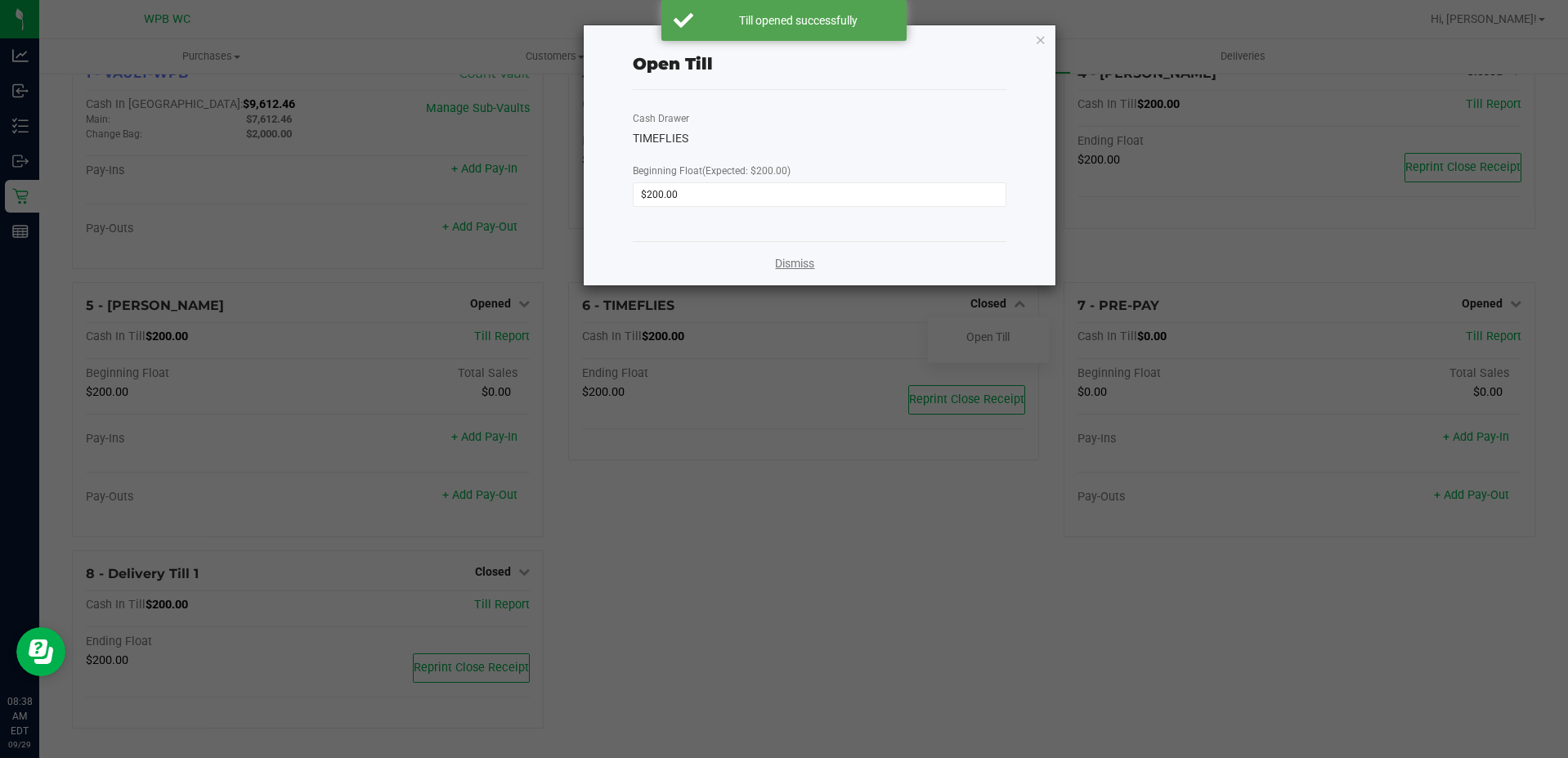
click at [791, 260] on link "Dismiss" at bounding box center [795, 263] width 39 height 17
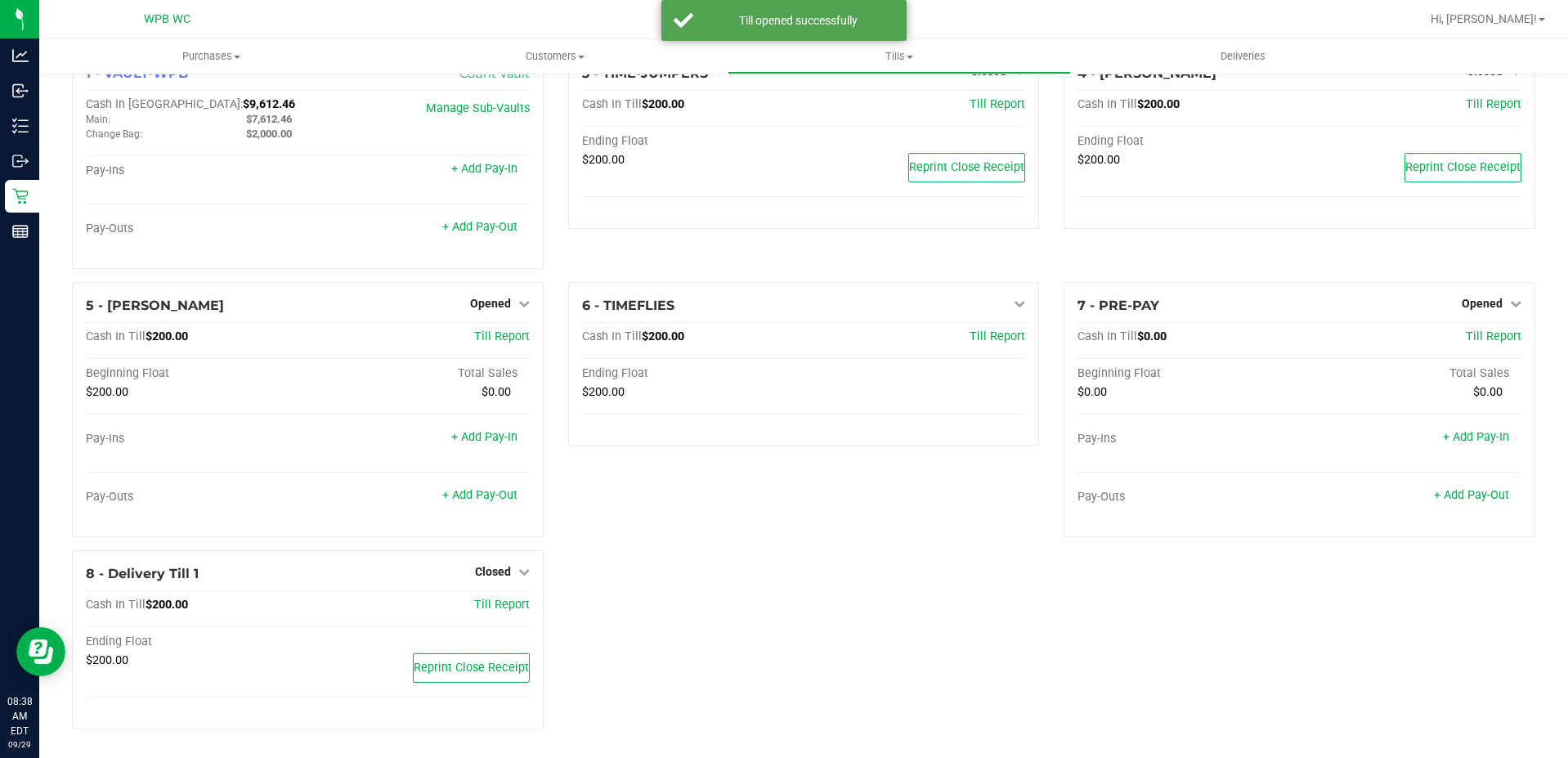
click at [798, 548] on div "6 - TIMEFLIES Open Till Cash In Till $200.00 Till Report Ending Float $200.00" at bounding box center [804, 416] width 496 height 268
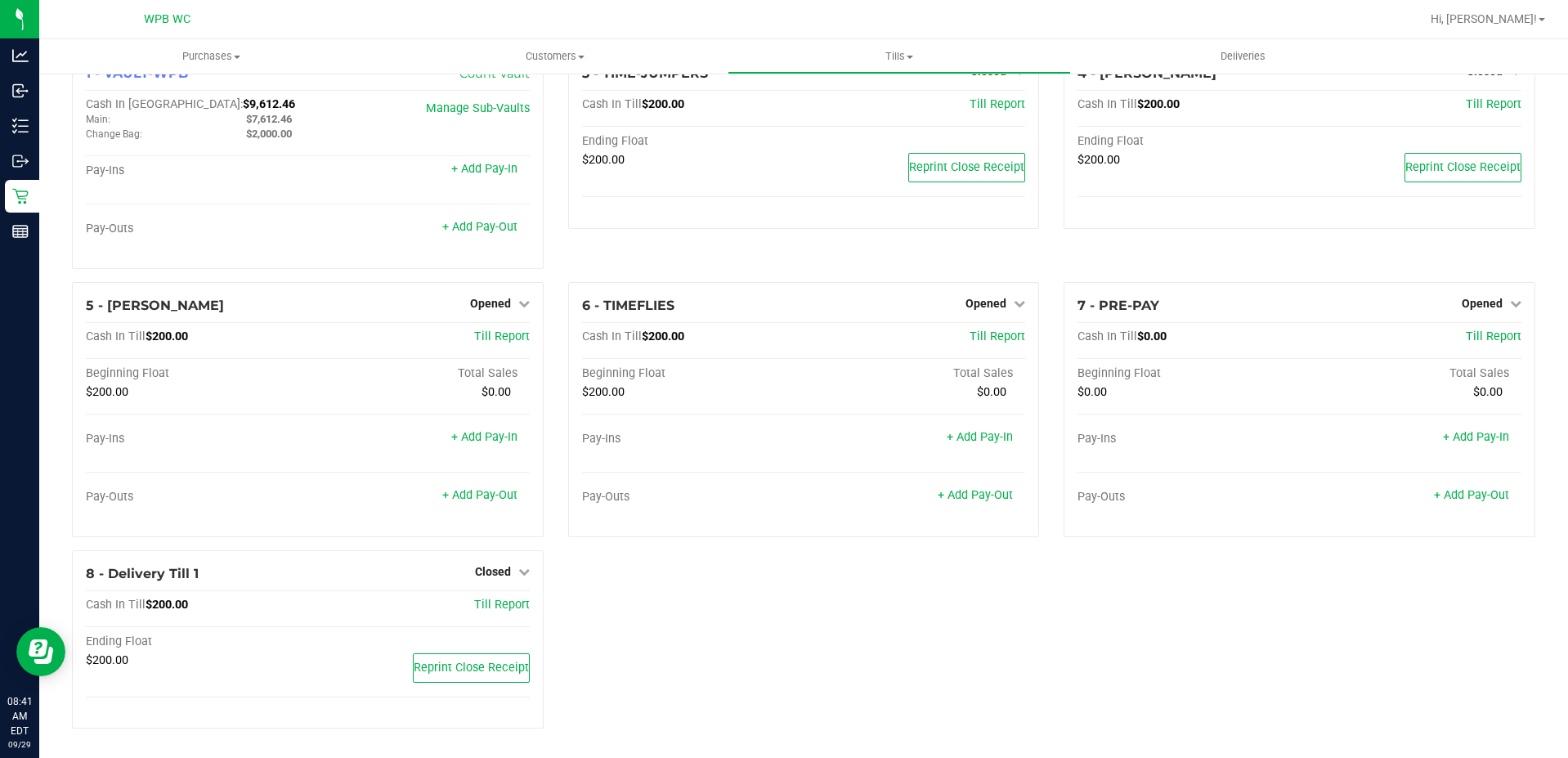
click at [897, 664] on div "1 - VAULT-WPB Count Vault Cash In Vault: $9,612.46 Main: $7,612.46 Change Bag: …" at bounding box center [804, 395] width 1487 height 691
